Goal: Navigation & Orientation: Find specific page/section

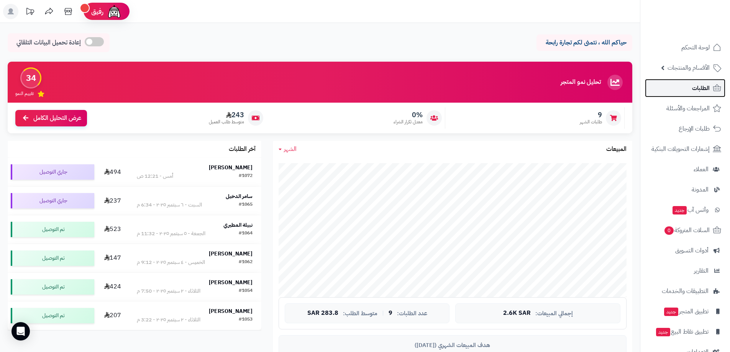
click at [699, 87] on span "الطلبات" at bounding box center [701, 88] width 18 height 11
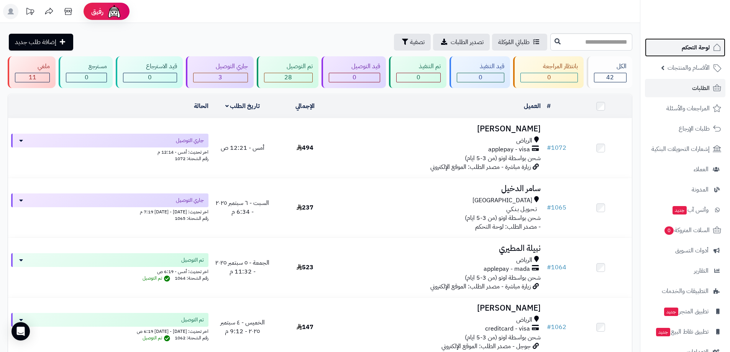
click at [693, 45] on span "لوحة التحكم" at bounding box center [696, 47] width 28 height 11
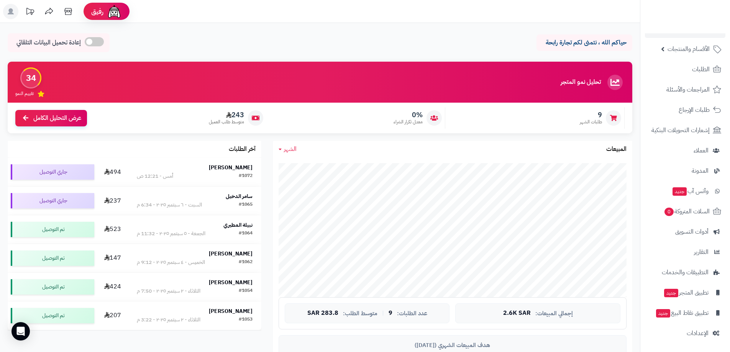
click at [266, 134] on div "تحليل نمو المتجر المرحلة الأولى 34 تقييم النمو 9 طلبات الشهر 0% معدل تكرار الشر…" at bounding box center [320, 101] width 636 height 79
click at [69, 11] on icon at bounding box center [67, 11] width 7 height 7
